Goal: Information Seeking & Learning: Find specific fact

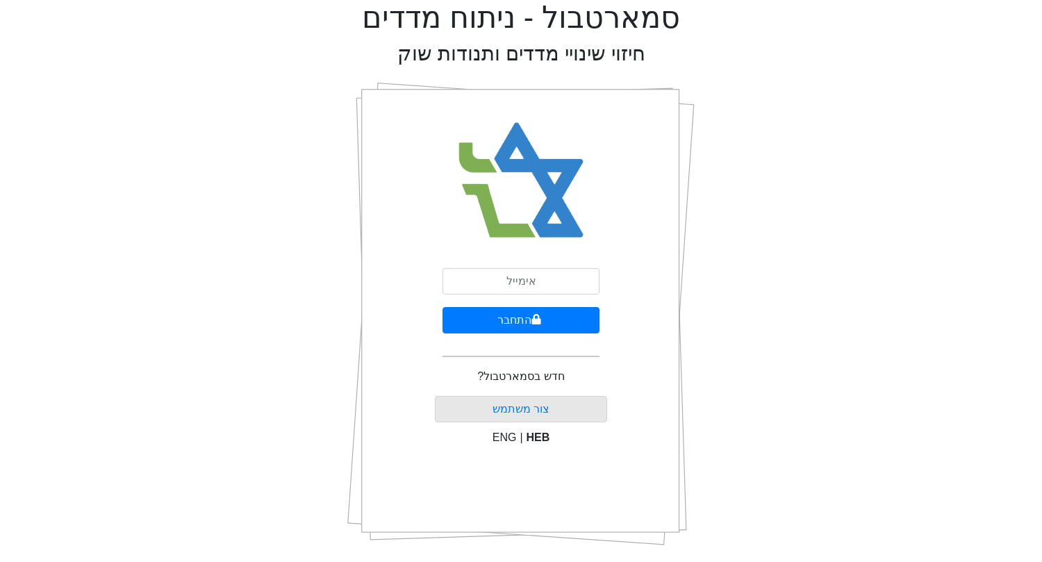
click at [502, 290] on input "email" at bounding box center [520, 281] width 157 height 26
type input "[EMAIL_ADDRESS][DOMAIN_NAME]"
click at [442, 307] on button "התחבר" at bounding box center [520, 320] width 157 height 26
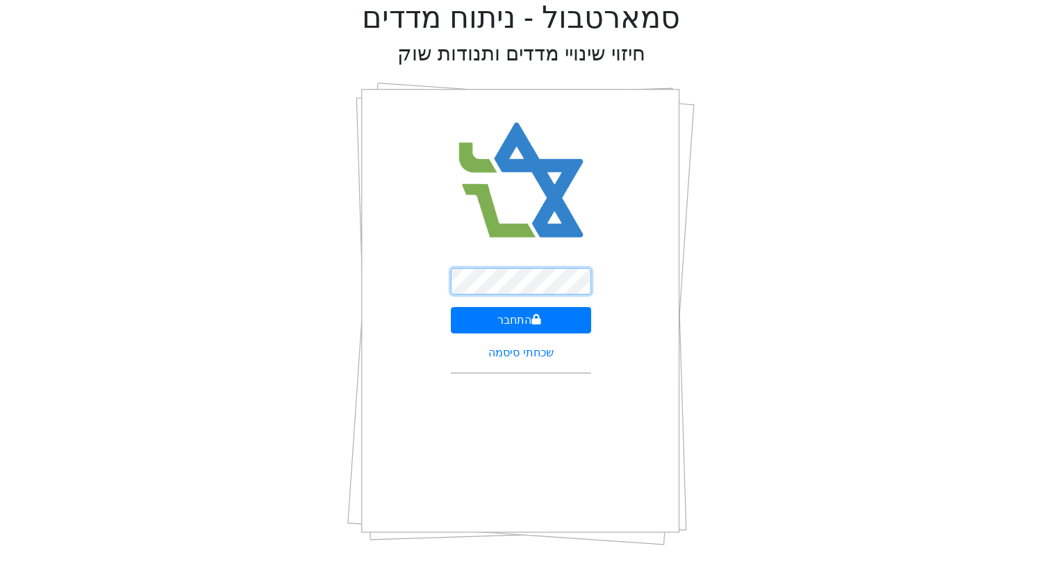
click at [451, 307] on button "התחבר" at bounding box center [521, 320] width 141 height 26
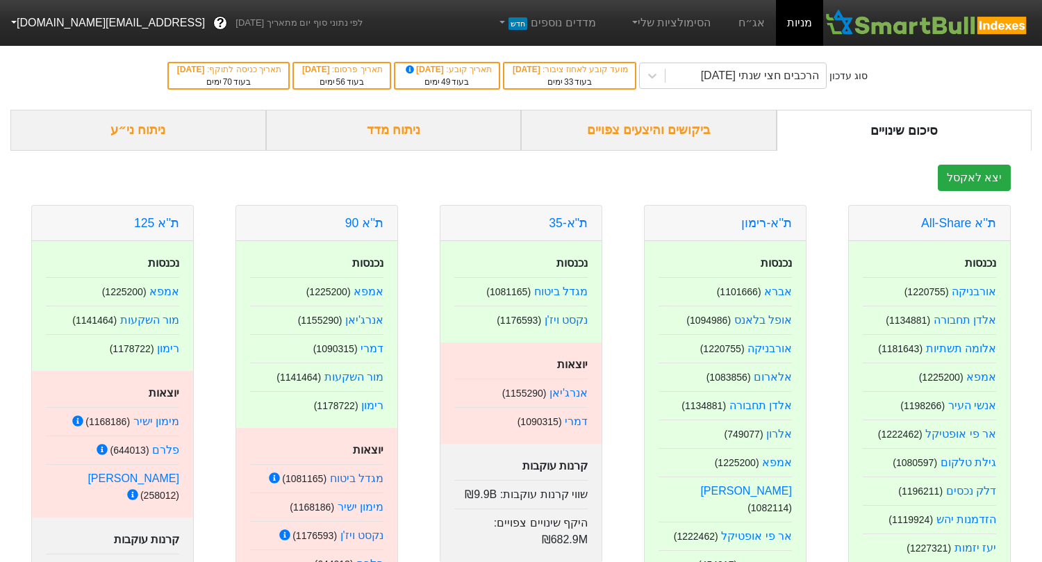
click at [627, 144] on div "ביקושים והיצעים צפויים" at bounding box center [649, 130] width 256 height 41
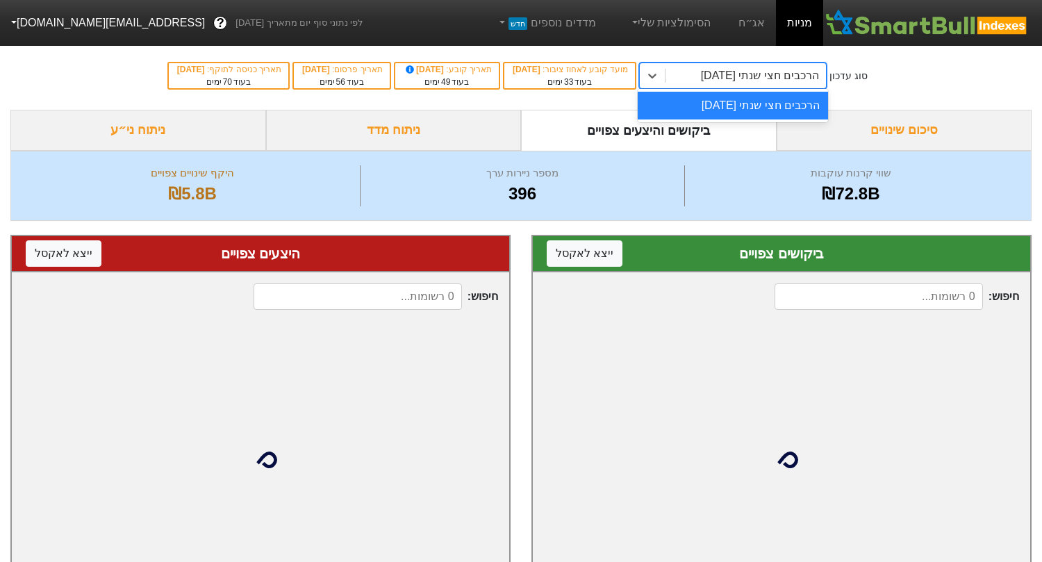
click at [716, 80] on div "הרכבים חצי שנתי 06/11/2025" at bounding box center [760, 75] width 119 height 17
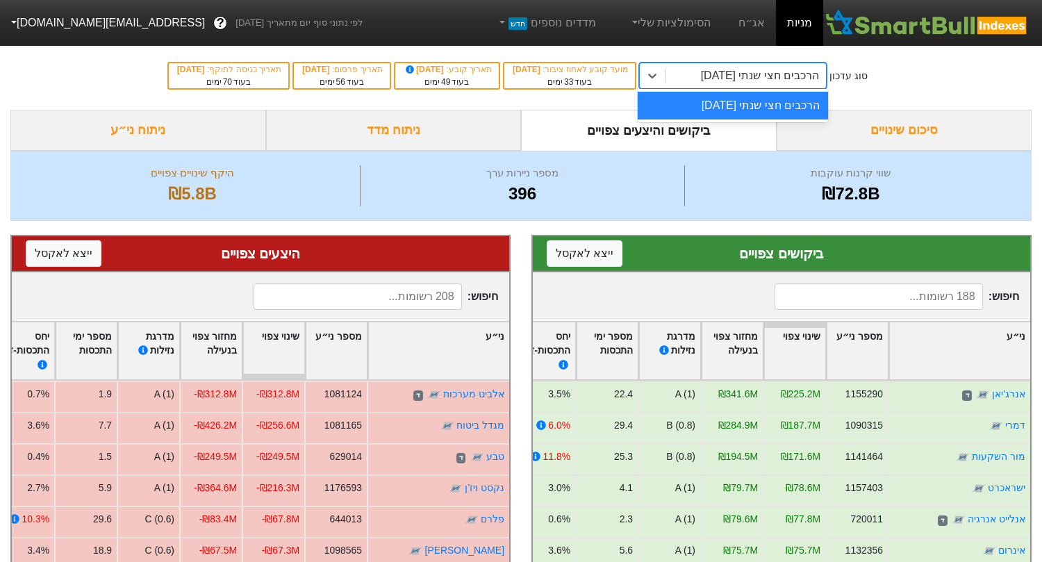
click at [595, 135] on div "ביקושים והיצעים צפויים" at bounding box center [649, 130] width 256 height 41
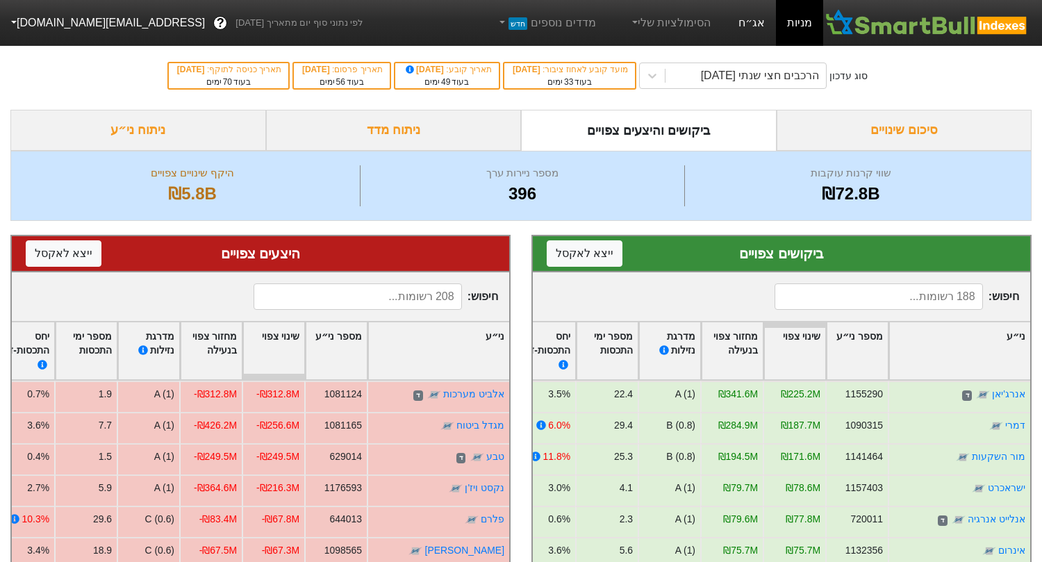
click at [765, 20] on link "אג״ח" at bounding box center [751, 23] width 49 height 46
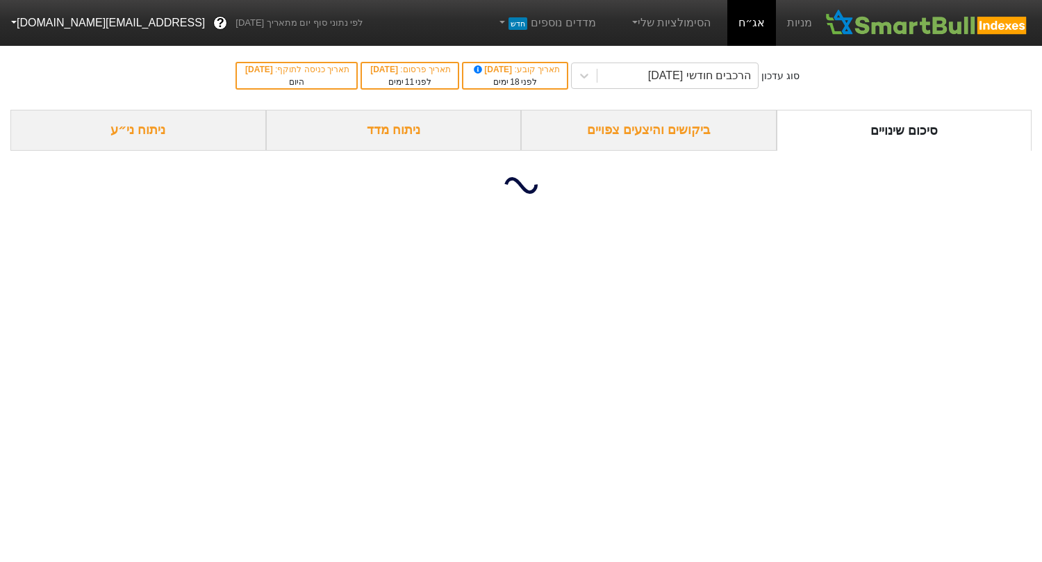
click at [687, 131] on div "ביקושים והיצעים צפויים" at bounding box center [649, 130] width 256 height 41
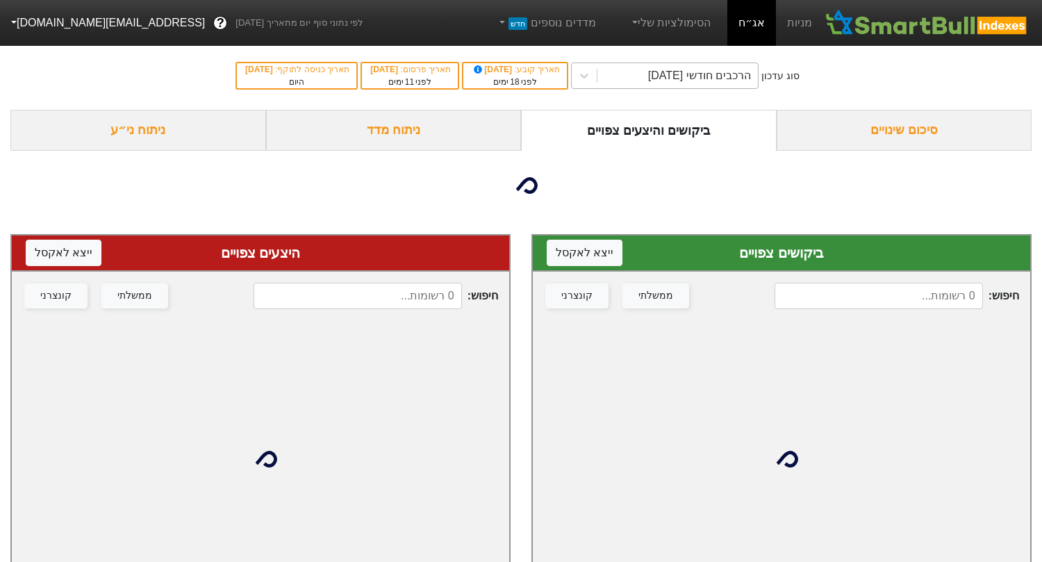
click at [686, 76] on div "הרכבים חודשי 28/08/2025" at bounding box center [699, 75] width 103 height 17
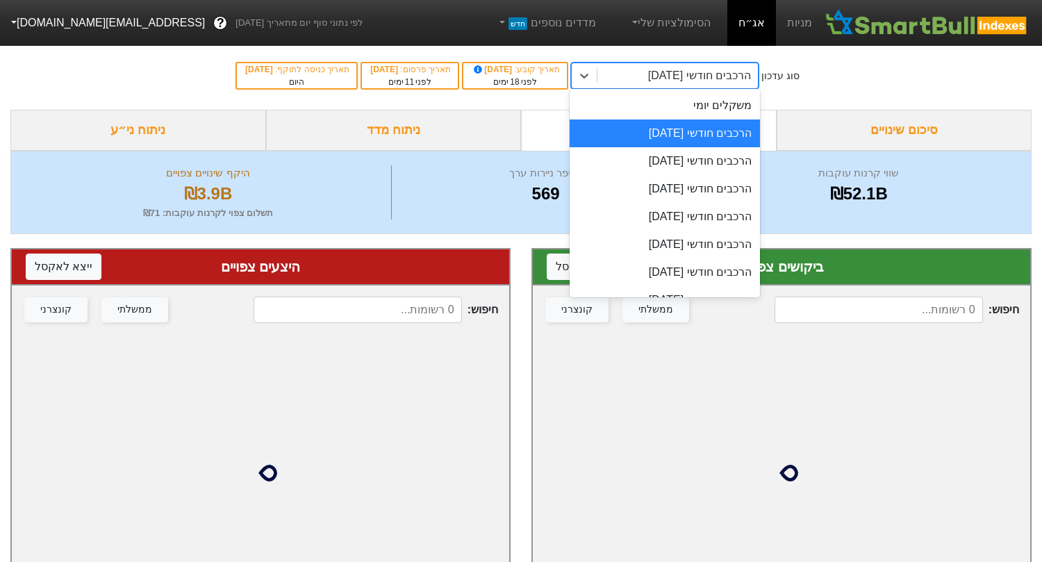
click at [665, 131] on div "הרכבים חודשי 28/08/2025" at bounding box center [665, 133] width 190 height 28
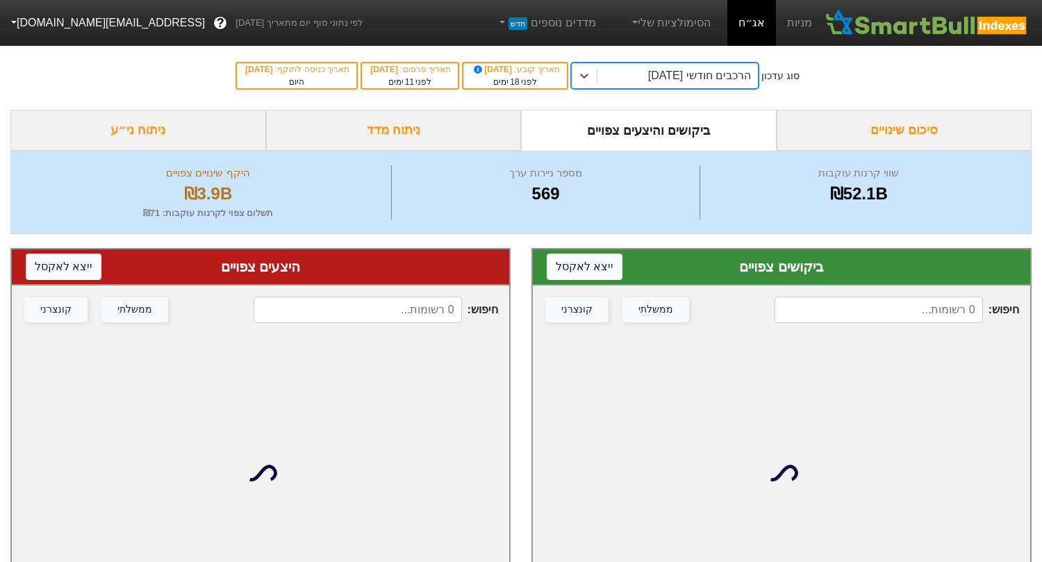
click at [428, 313] on input at bounding box center [358, 310] width 208 height 26
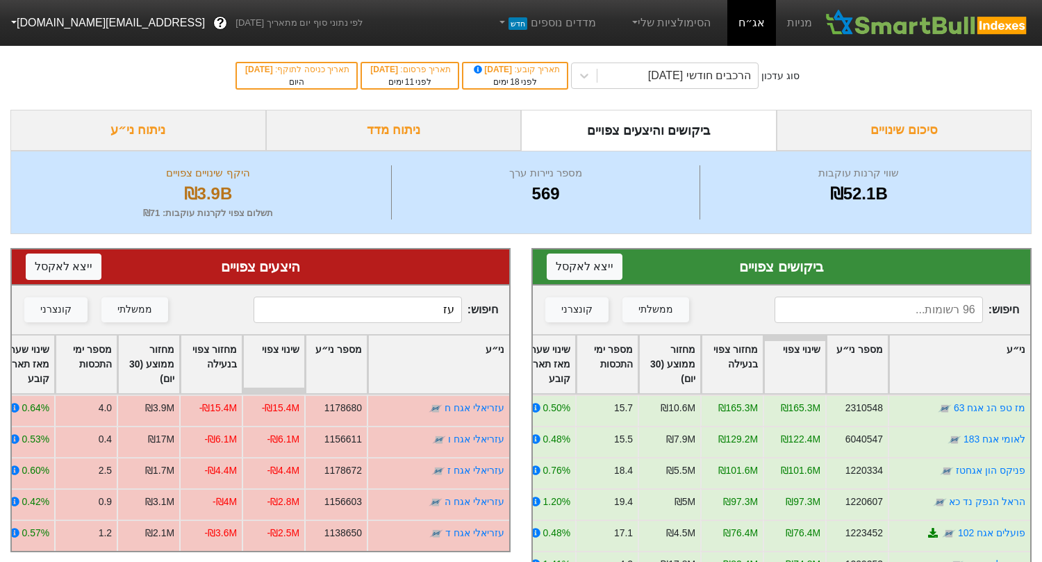
type input "עז"
click at [859, 314] on input at bounding box center [878, 310] width 208 height 26
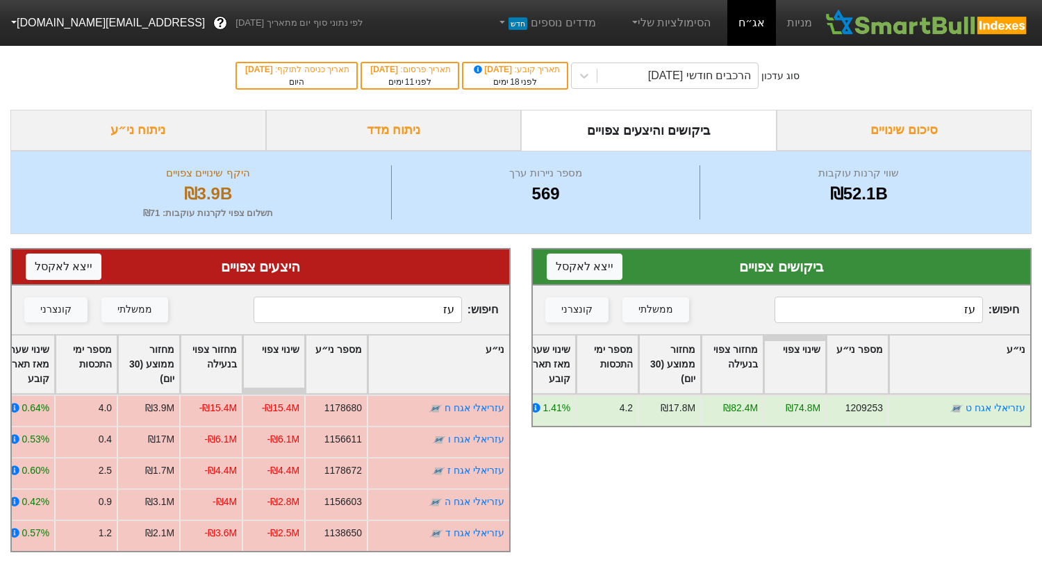
click at [641, 58] on div "סוג עדכון הרכבים חודשי 28/08/2025 תאריך קובע : 10/08/2025 לפני 18 ימים תאריך פר…" at bounding box center [521, 76] width 1042 height 68
click at [641, 76] on div "הרכבים חודשי 28/08/2025" at bounding box center [677, 75] width 160 height 25
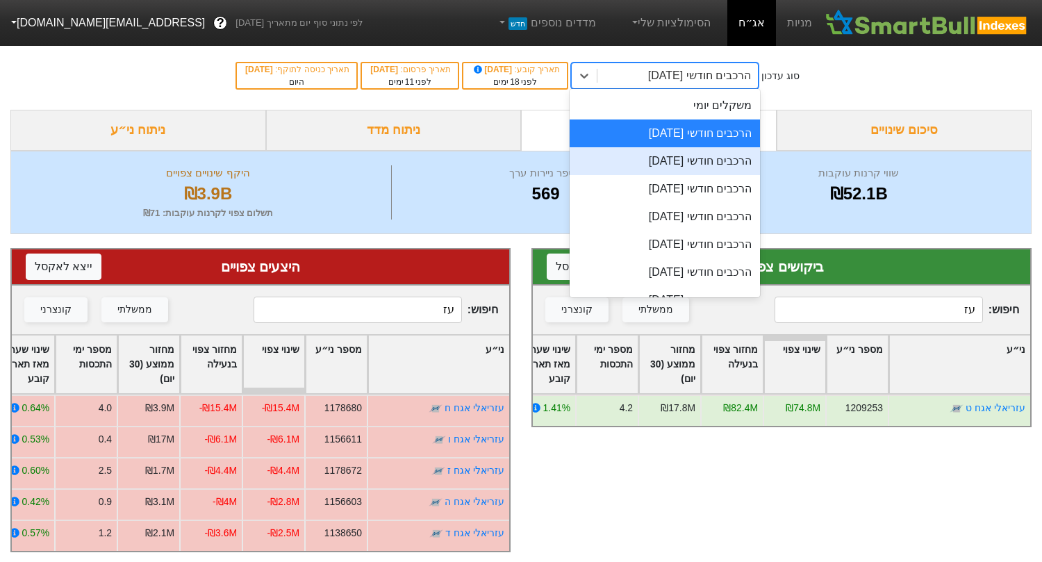
click at [650, 168] on div "הרכבים חודשי 29/09/2025" at bounding box center [665, 161] width 190 height 28
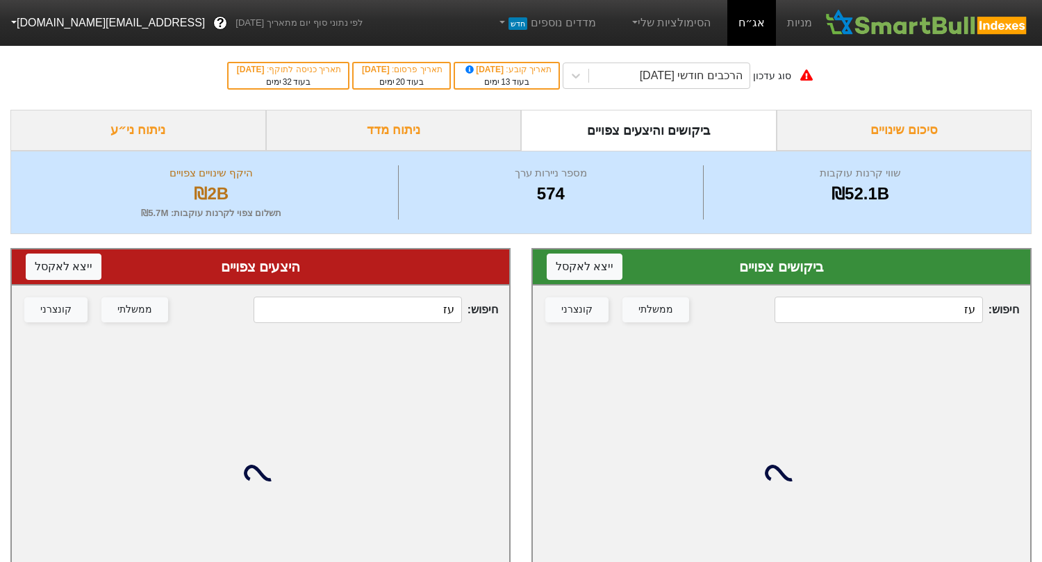
drag, startPoint x: 937, startPoint y: 307, endPoint x: 1050, endPoint y: 299, distance: 112.8
click at [1041, 299] on html "מניות אג״ח הסימולציות שלי מדדים נוספים חדש לפי נתוני סוף יום מתאריך 27/08/2025 …" at bounding box center [521, 313] width 1042 height 627
type input "עז"
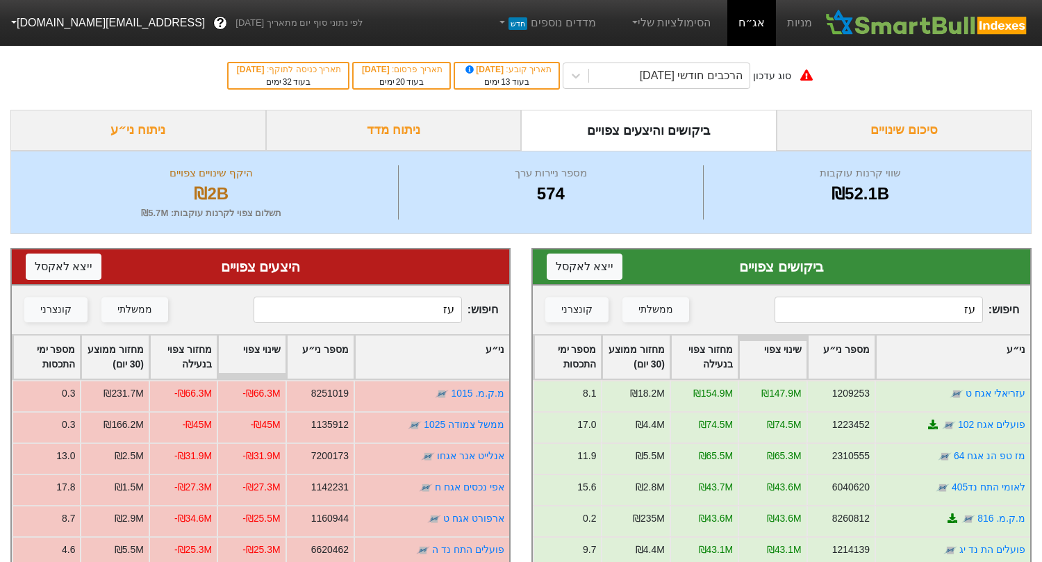
drag, startPoint x: 436, startPoint y: 313, endPoint x: 482, endPoint y: 313, distance: 46.5
click at [482, 313] on span "חיפוש : עז" at bounding box center [376, 310] width 245 height 26
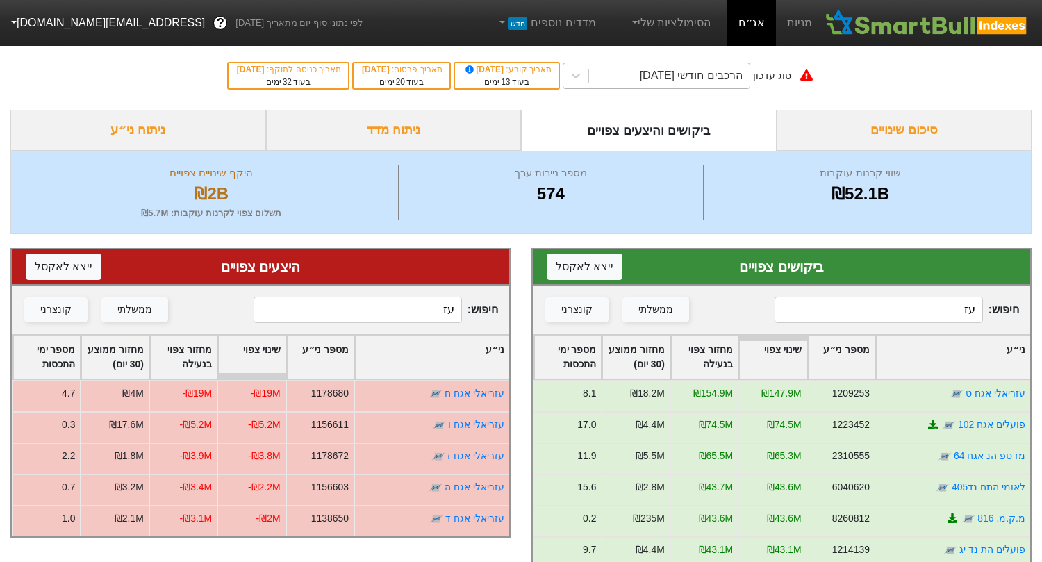
click at [652, 75] on div "הרכבים חודשי 29/09/2025" at bounding box center [691, 75] width 103 height 17
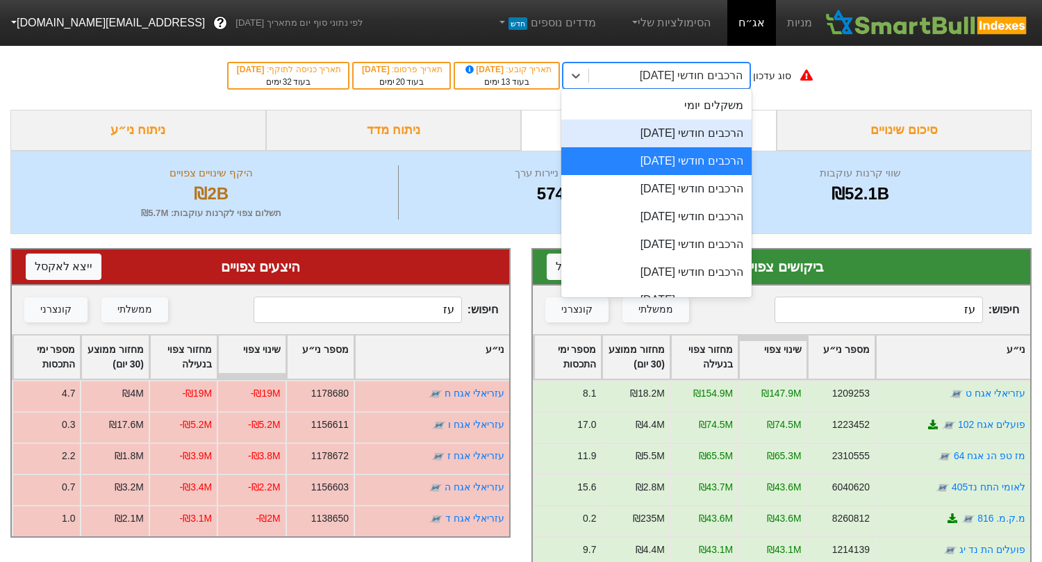
click at [650, 133] on div "הרכבים חודשי 28/08/2025" at bounding box center [656, 133] width 190 height 28
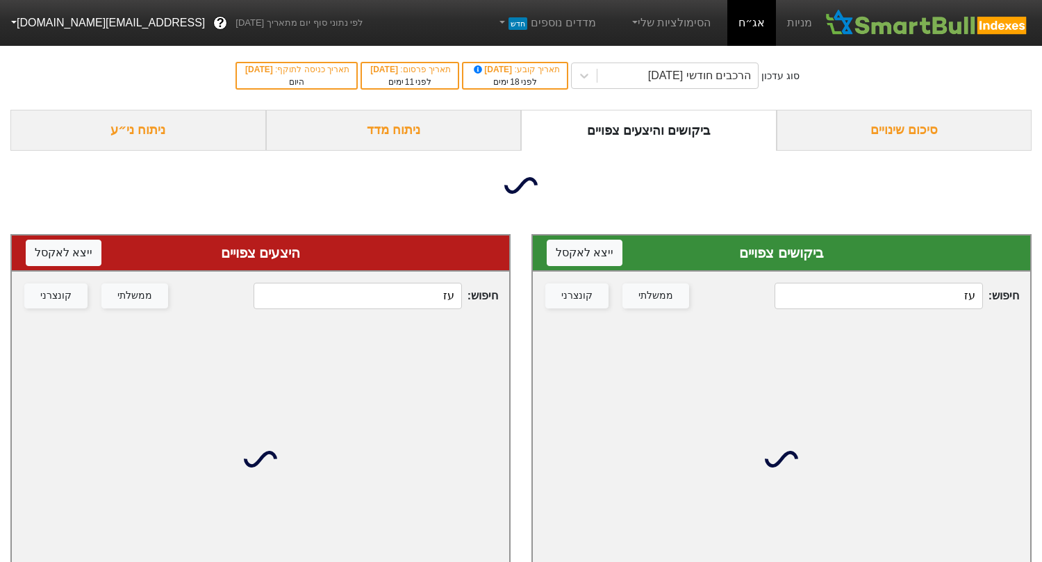
drag, startPoint x: 440, startPoint y: 299, endPoint x: 503, endPoint y: 299, distance: 62.5
click at [503, 299] on div "חיפוש : עז ממשלתי קונצרני" at bounding box center [260, 296] width 497 height 49
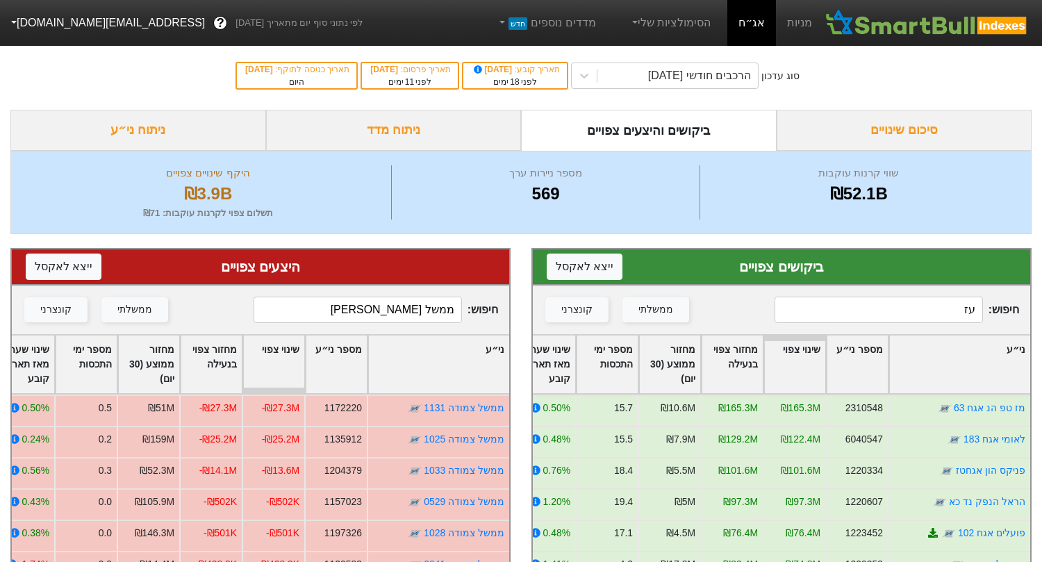
drag, startPoint x: 384, startPoint y: 310, endPoint x: 542, endPoint y: 302, distance: 157.9
click at [542, 302] on div "ביקושים צפויים ייצא ל אקסל חיפוש : עז ממשלתי קונצרני ני״ע מספר ני״ע שינוי צפוי …" at bounding box center [521, 565] width 1042 height 662
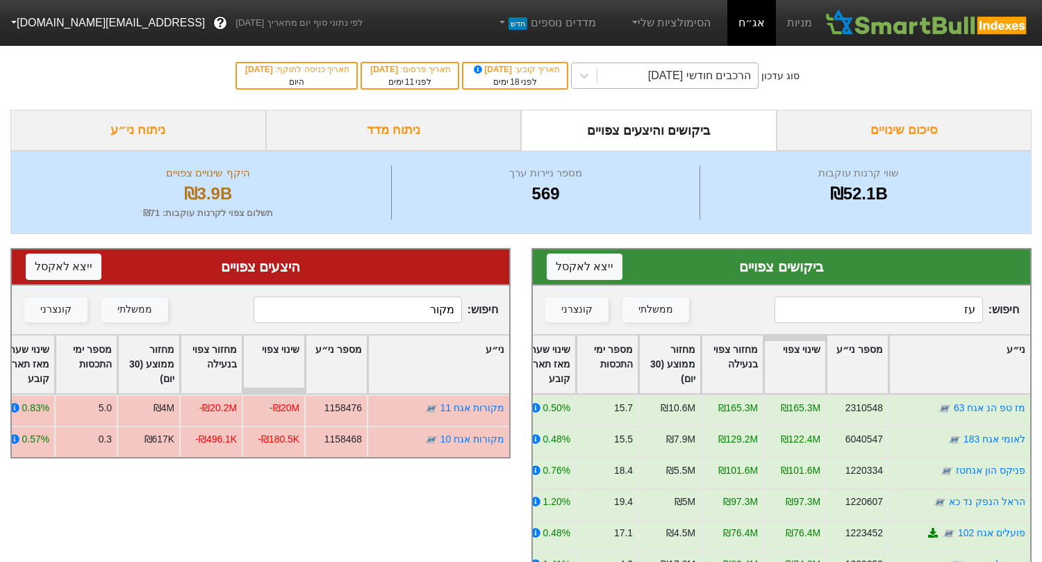
type input "מקור"
click at [684, 74] on div "הרכבים חודשי 28/08/2025" at bounding box center [699, 75] width 103 height 17
click at [941, 304] on input "עז" at bounding box center [878, 310] width 208 height 26
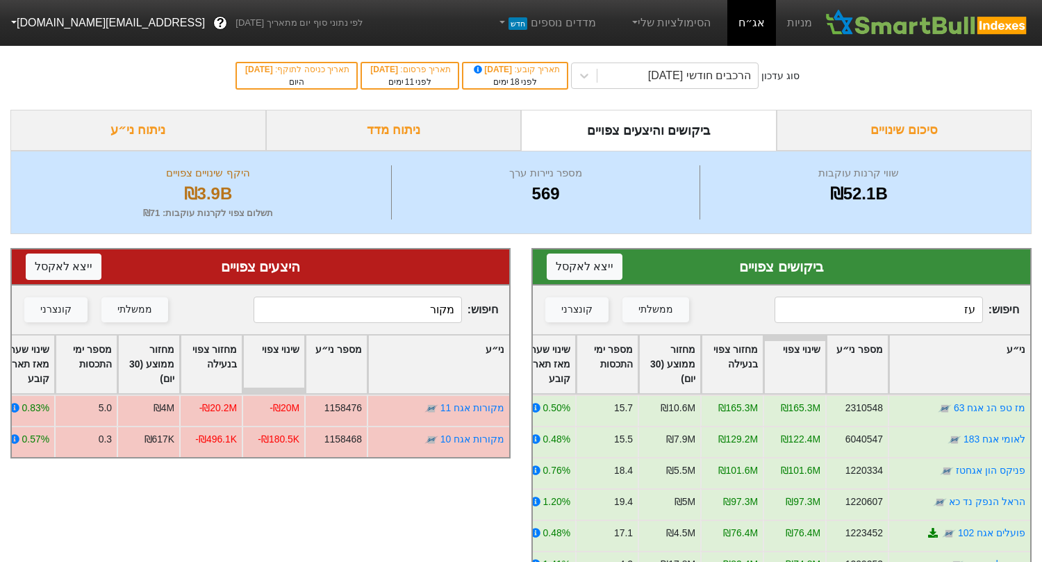
click at [941, 304] on input "עז" at bounding box center [878, 310] width 208 height 26
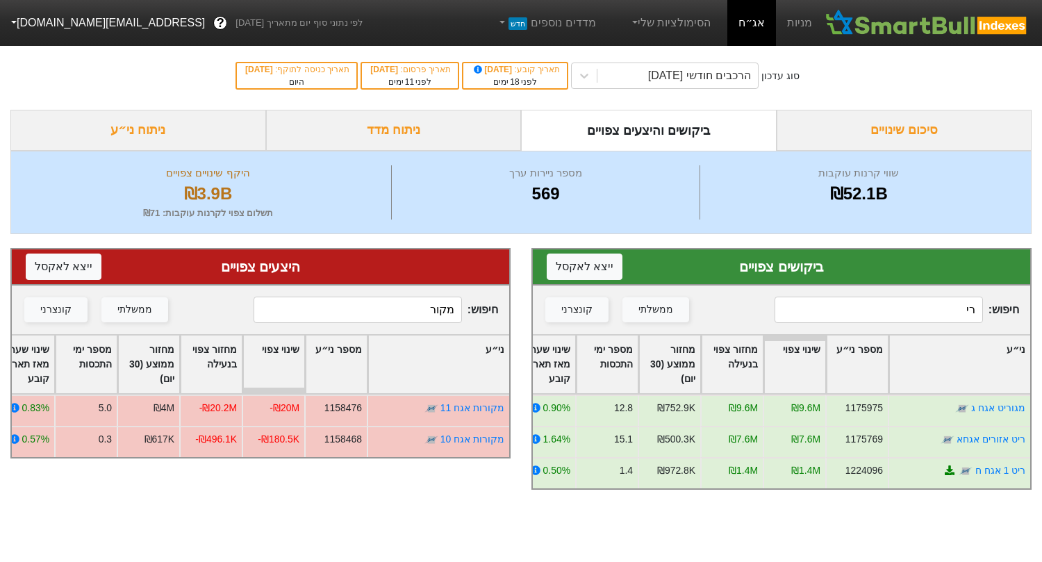
type input "ר"
